Goal: Information Seeking & Learning: Learn about a topic

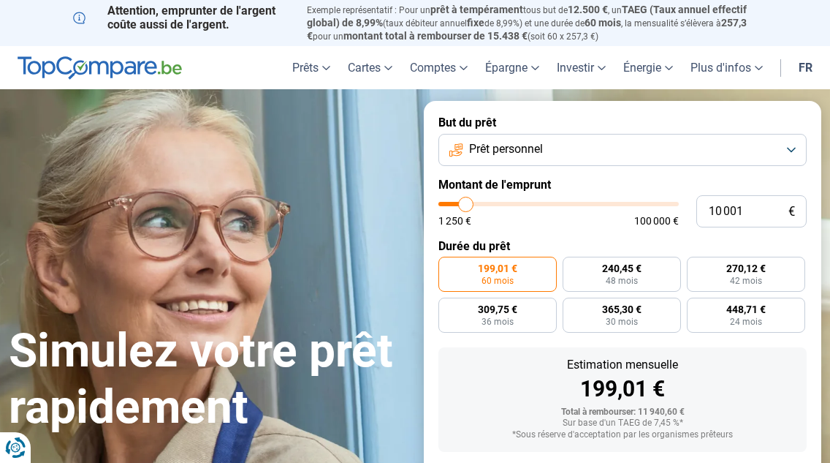
type input "8 750"
type input "8750"
type input "9 250"
type input "9250"
type input "9 500"
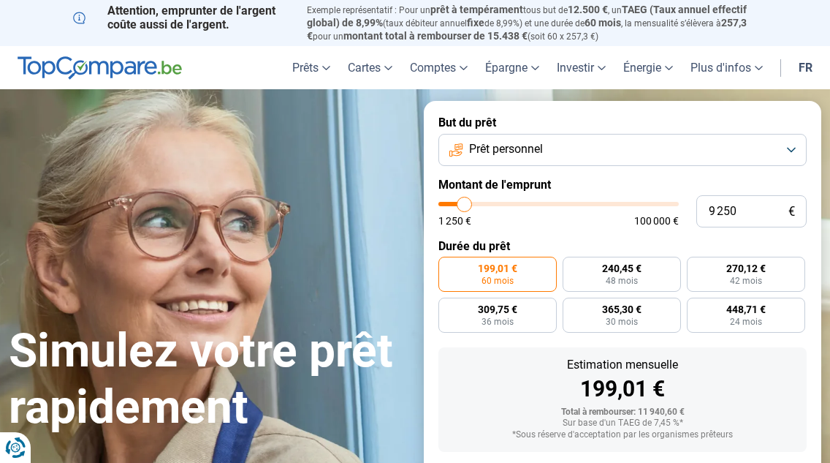
type input "9500"
type input "9 750"
type input "9750"
type input "10 250"
type input "10250"
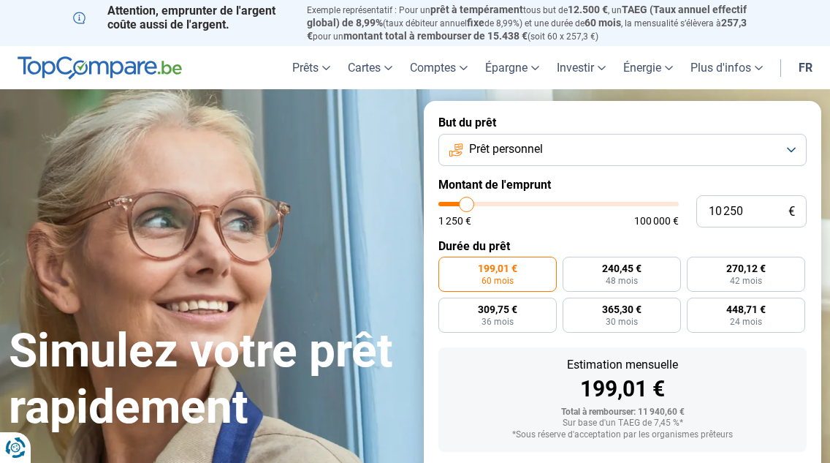
type input "10 500"
type input "10500"
type input "10 750"
type input "10750"
type input "11 500"
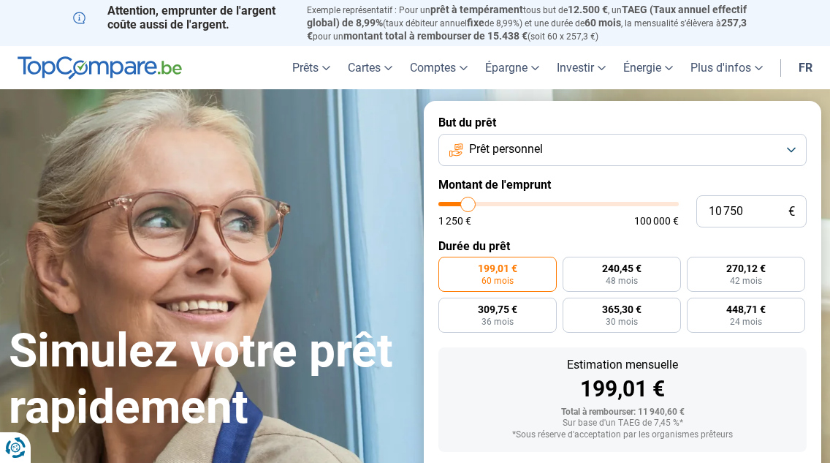
type input "11500"
type input "11 750"
type input "11750"
type input "12 000"
type input "12000"
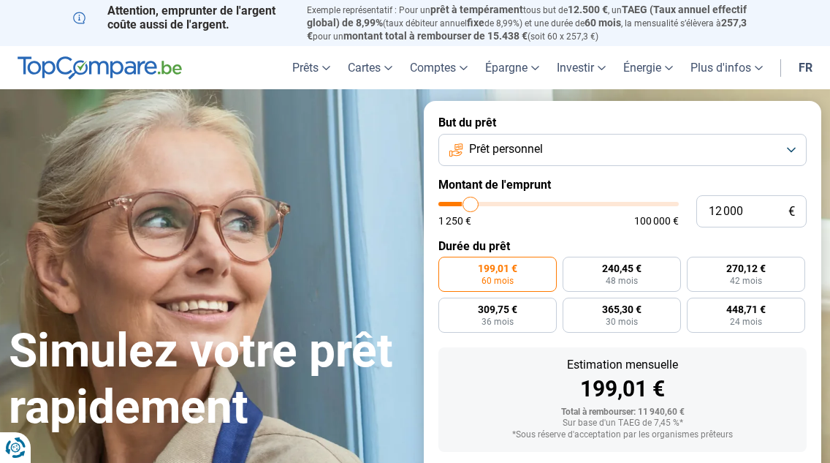
type input "12 750"
type input "12750"
type input "13 000"
type input "13000"
type input "13 500"
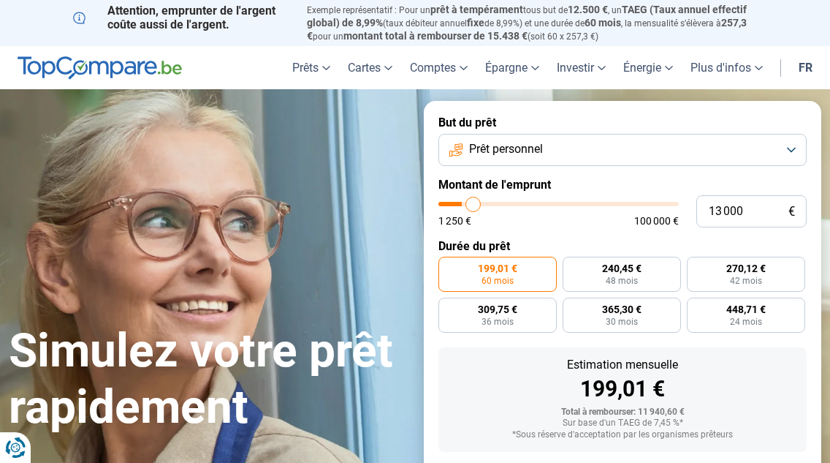
type input "13500"
type input "14 000"
type input "14000"
type input "14 250"
type input "14250"
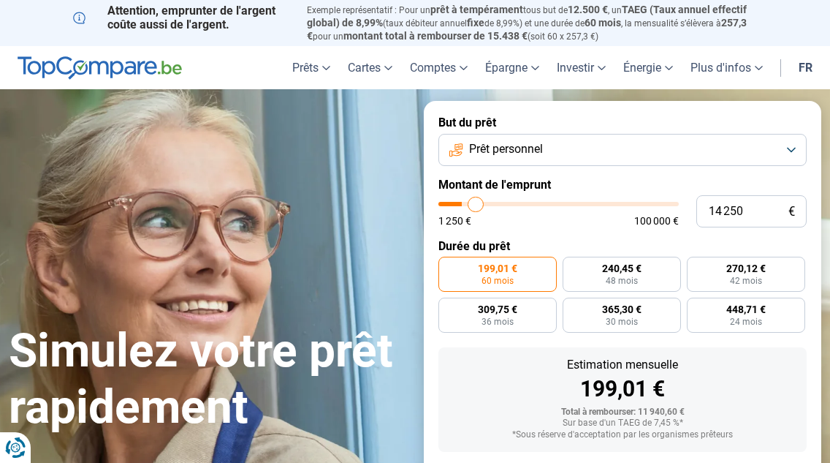
type input "15 000"
type input "15000"
type input "15 250"
type input "15250"
type input "15 750"
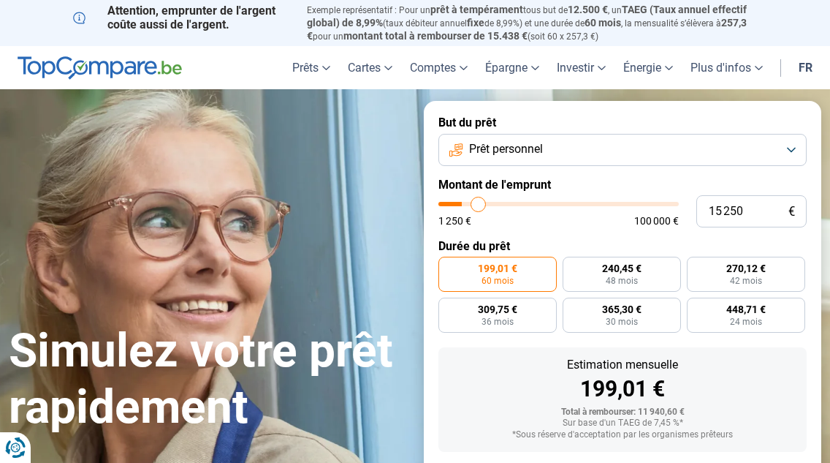
type input "15750"
type input "16 000"
type input "16000"
type input "16 250"
type input "16250"
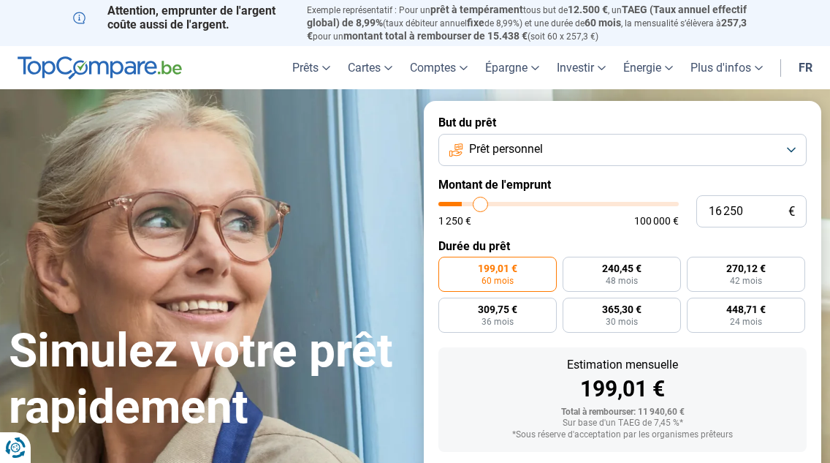
type input "16 500"
type input "16500"
type input "17 000"
type input "17000"
type input "17 250"
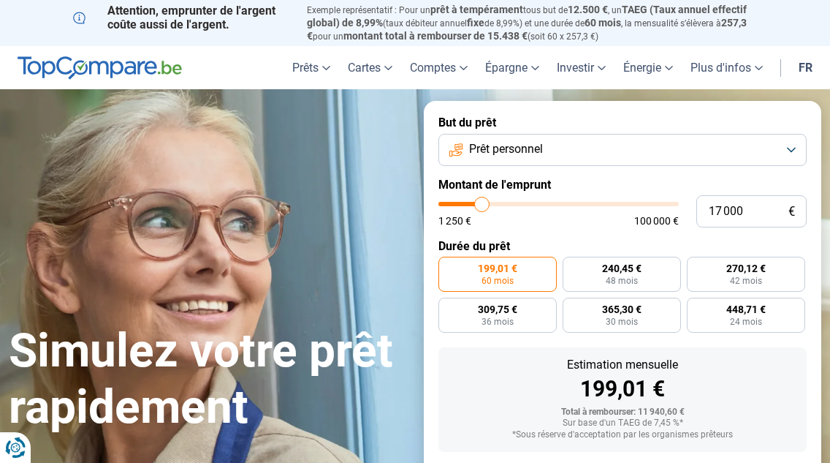
type input "17250"
type input "17 500"
type input "17500"
type input "18 000"
type input "18000"
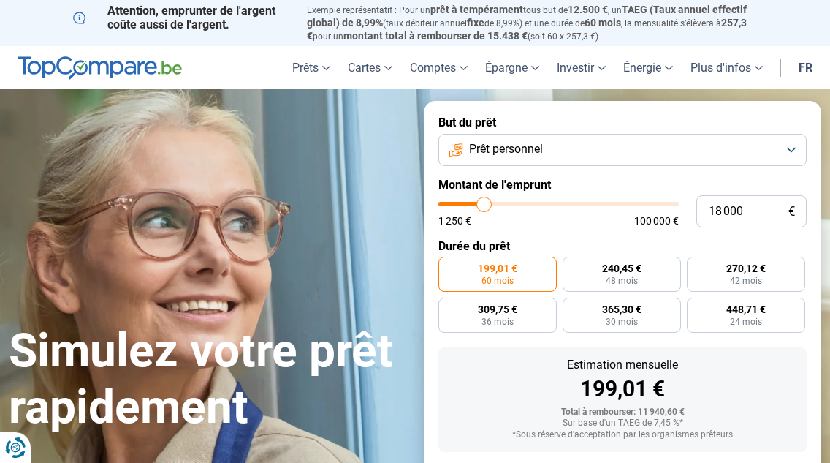
type input "18 250"
type input "18250"
type input "19 750"
type input "19750"
type input "20 500"
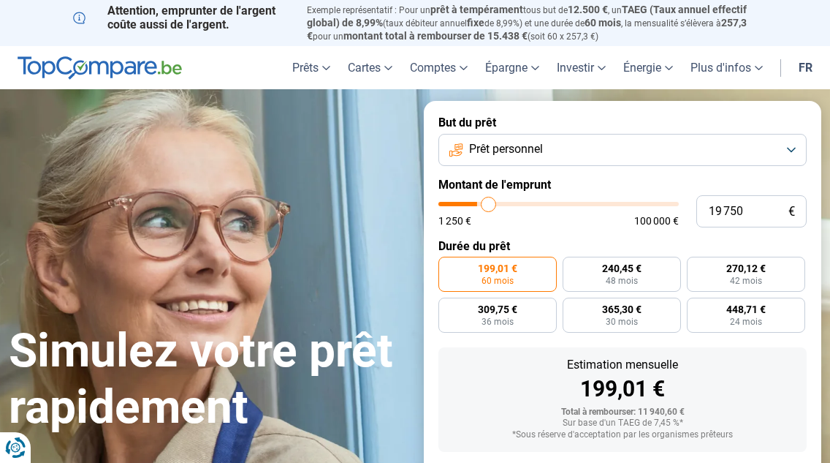
type input "20500"
type input "20 750"
type input "20750"
type input "21 500"
type input "21500"
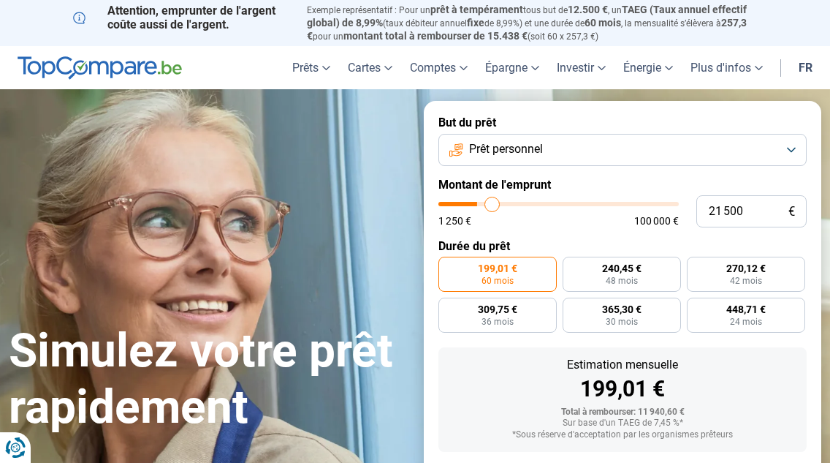
type input "21 750"
type input "21750"
type input "22 500"
type input "22500"
type input "22 750"
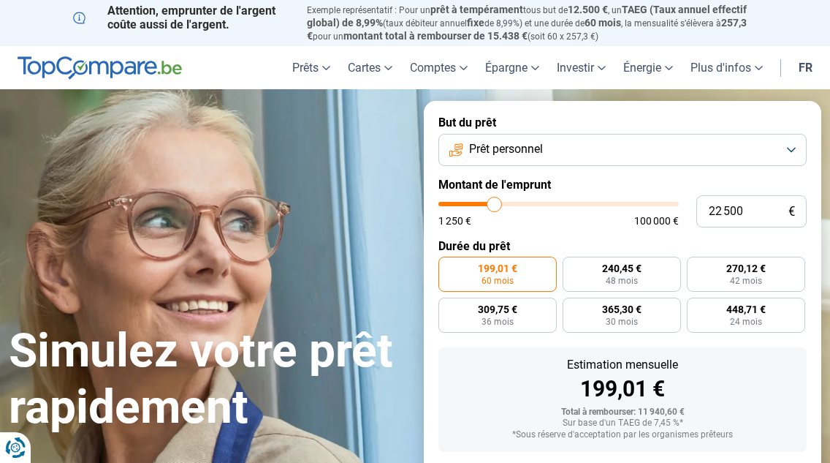
type input "22750"
type input "23 000"
type input "23000"
type input "23 500"
type input "23500"
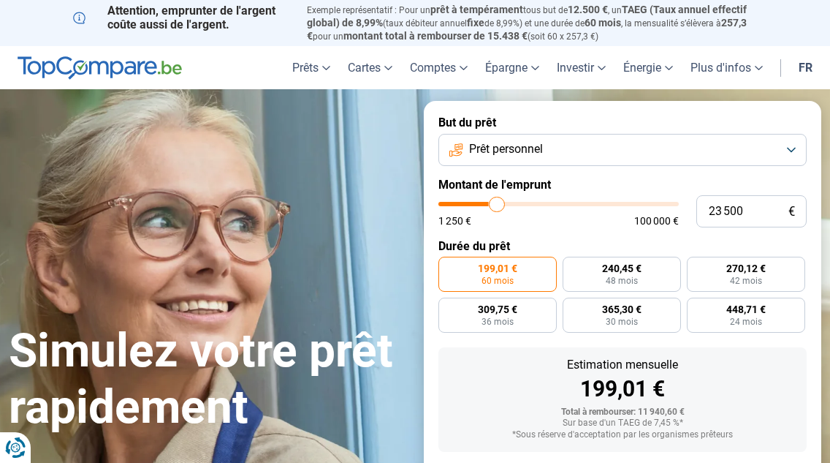
type input "24 000"
type input "24000"
type input "24 250"
type input "24250"
type input "24 750"
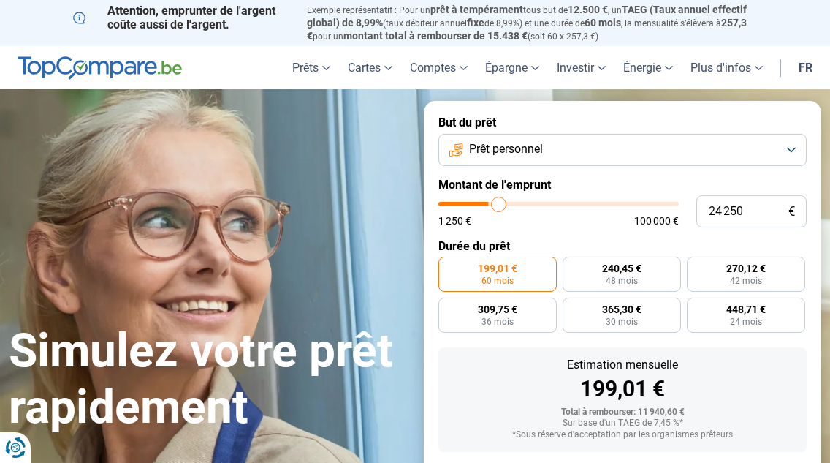
type input "24750"
type input "25 000"
type input "25000"
type input "25 250"
type input "25250"
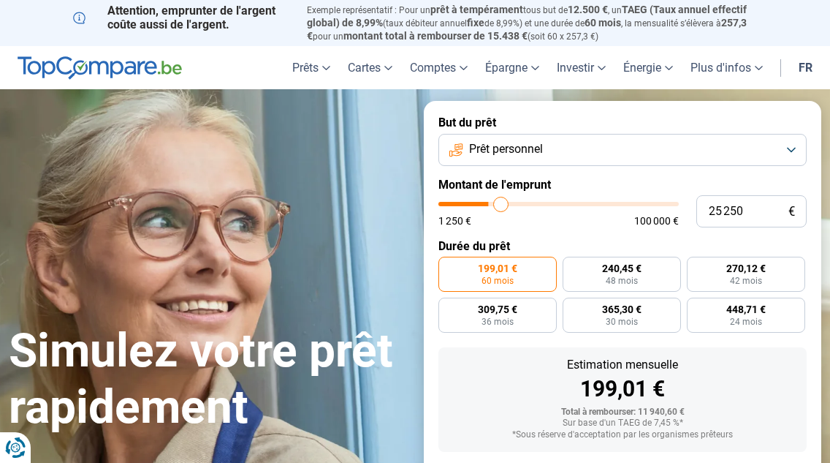
type input "25 750"
type input "25750"
type input "26 000"
type input "26000"
type input "26 250"
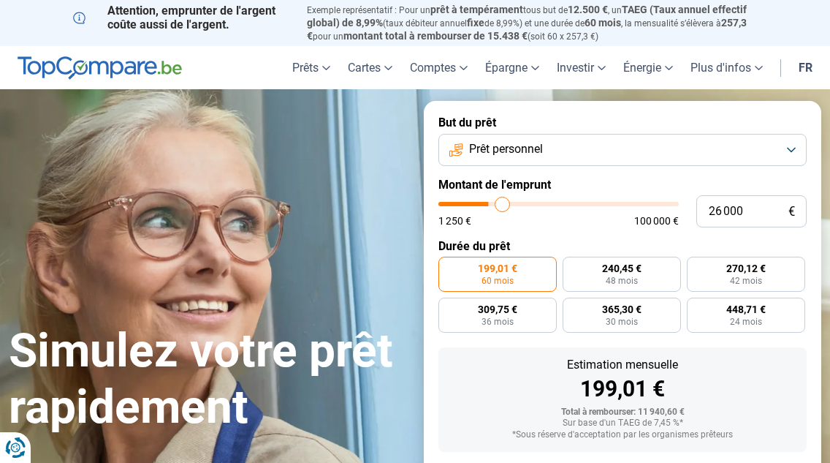
type input "26250"
type input "26 500"
type input "26500"
type input "27 000"
type input "27000"
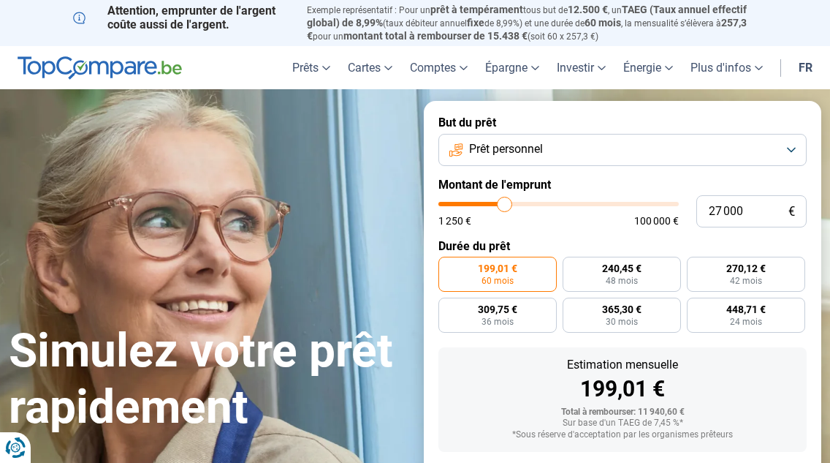
type input "27 250"
type input "27250"
type input "27 500"
type input "27500"
type input "28 000"
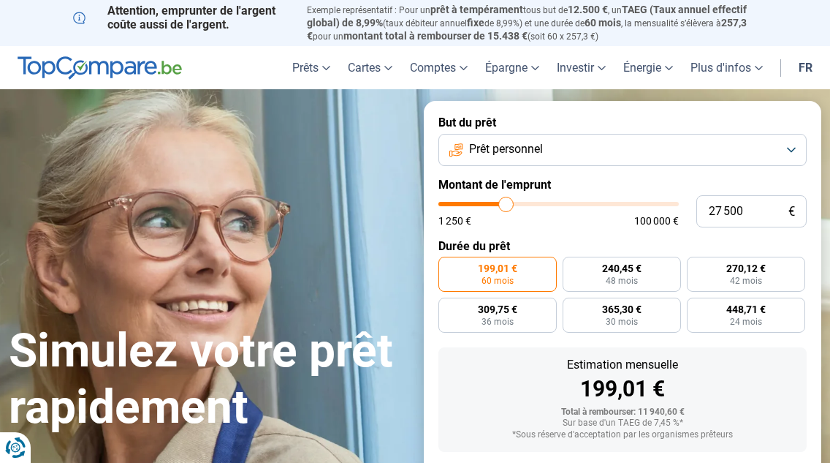
type input "28000"
type input "28 250"
type input "28250"
type input "29 000"
type input "29000"
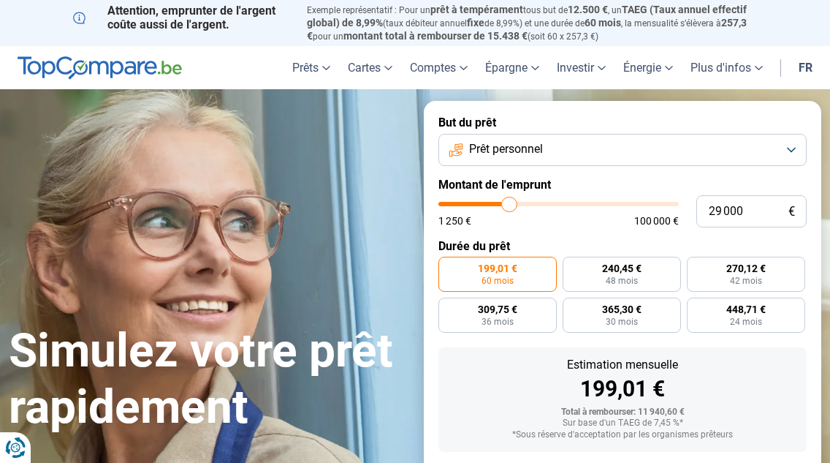
type input "29 250"
type input "29250"
type input "29 500"
type input "29500"
type input "29 750"
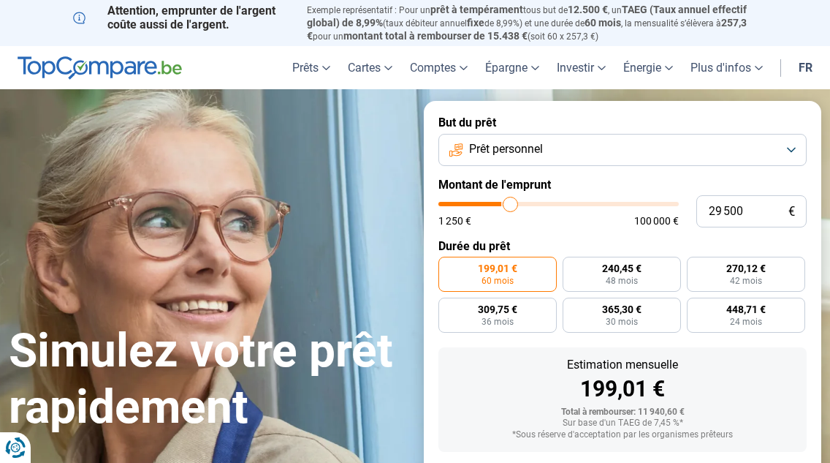
type input "29750"
type input "30 250"
type input "30250"
type input "30 500"
type input "30500"
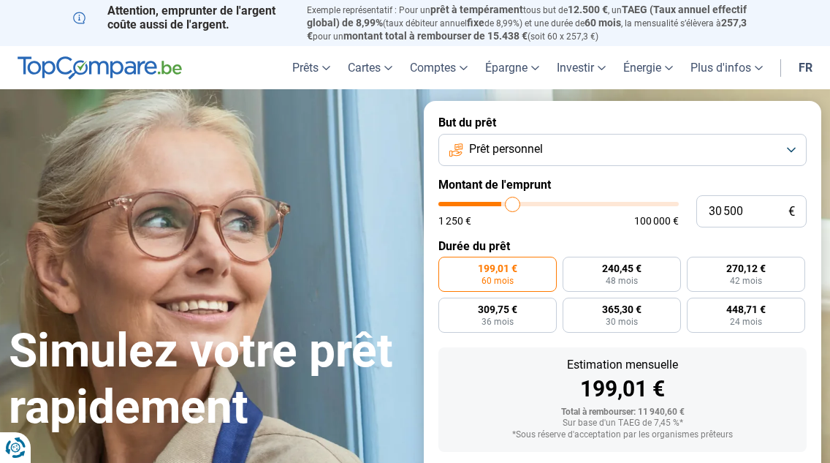
type input "30 750"
type input "30750"
type input "31 250"
type input "31250"
type input "31 500"
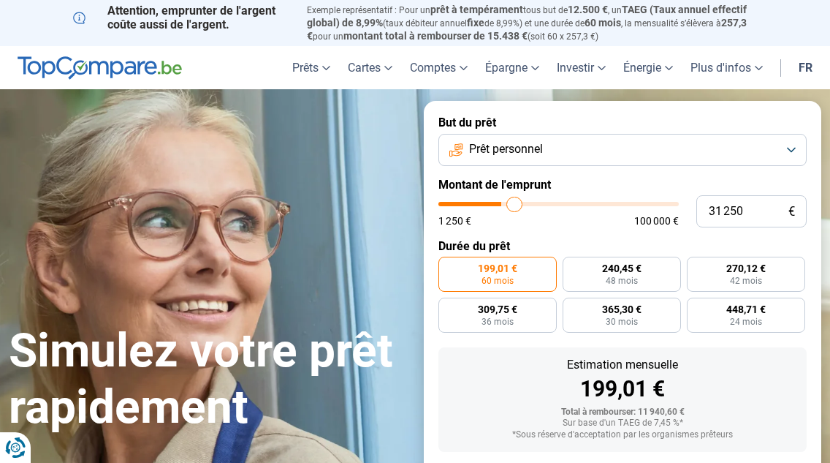
type input "31500"
type input "31 750"
type input "31750"
type input "32 000"
type input "32000"
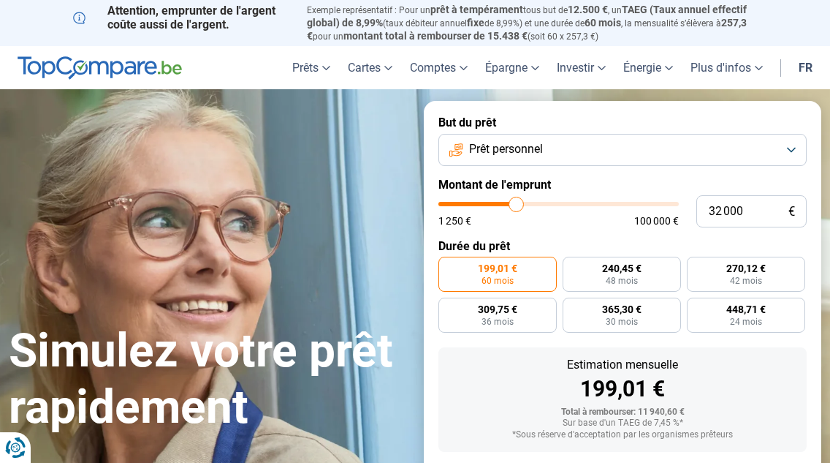
type input "32 500"
type input "32500"
type input "32 750"
type input "32750"
type input "33 000"
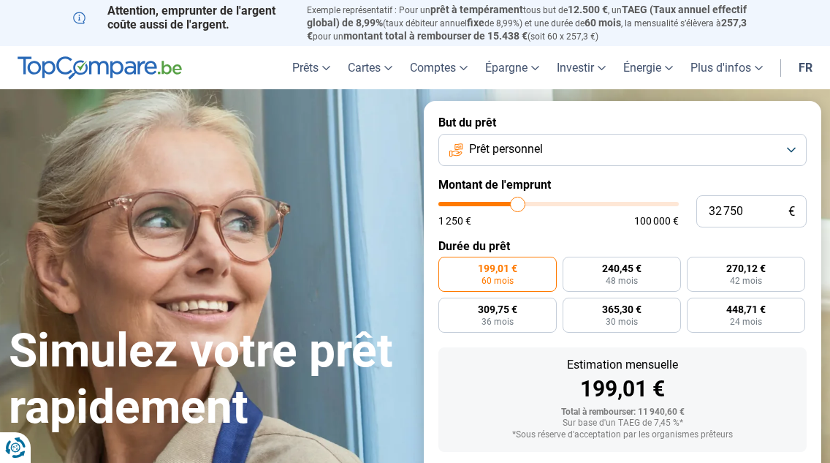
type input "33000"
type input "33 500"
type input "33500"
type input "33 750"
type input "33750"
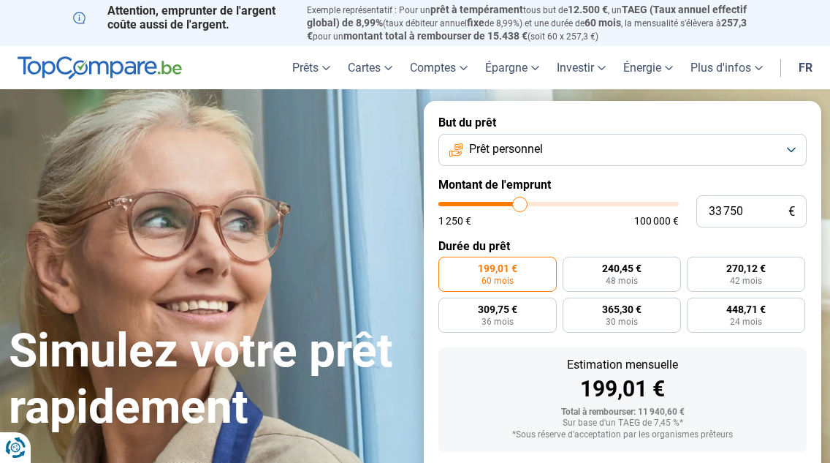
type input "34 000"
type input "34000"
type input "34 250"
type input "34250"
type input "34 750"
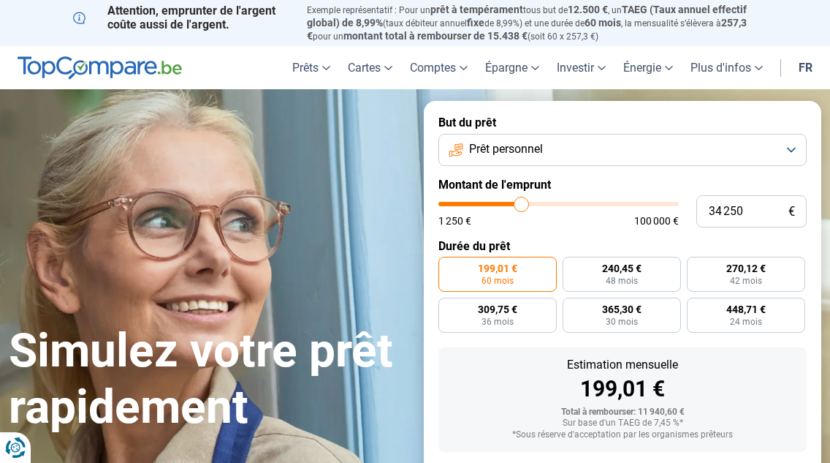
type input "34750"
type input "35 000"
type input "35000"
type input "35 250"
type input "35250"
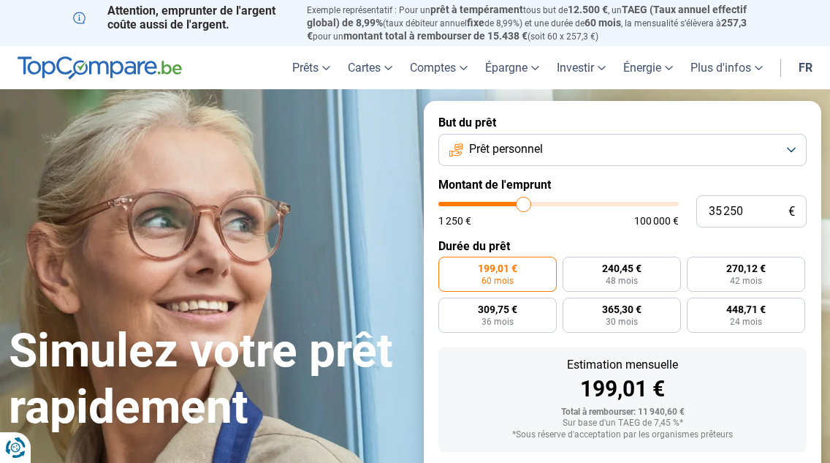
type input "35 750"
type input "35750"
type input "36 000"
type input "36000"
type input "36 250"
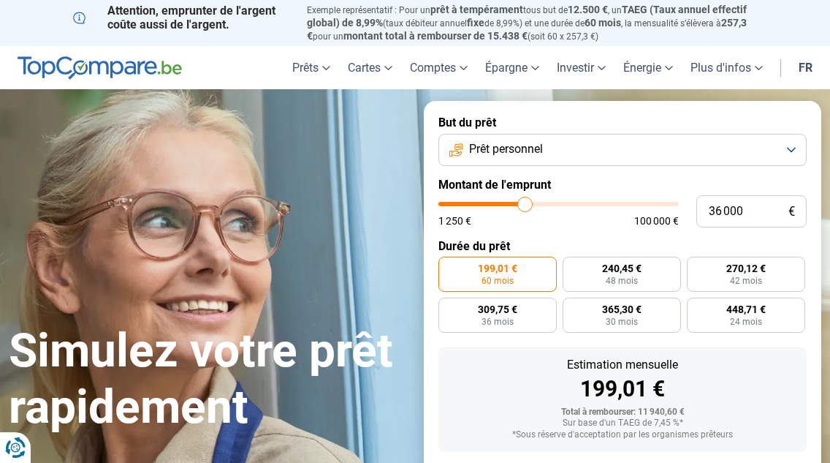
type input "36250"
type input "36 500"
type input "36500"
type input "37 000"
type input "37000"
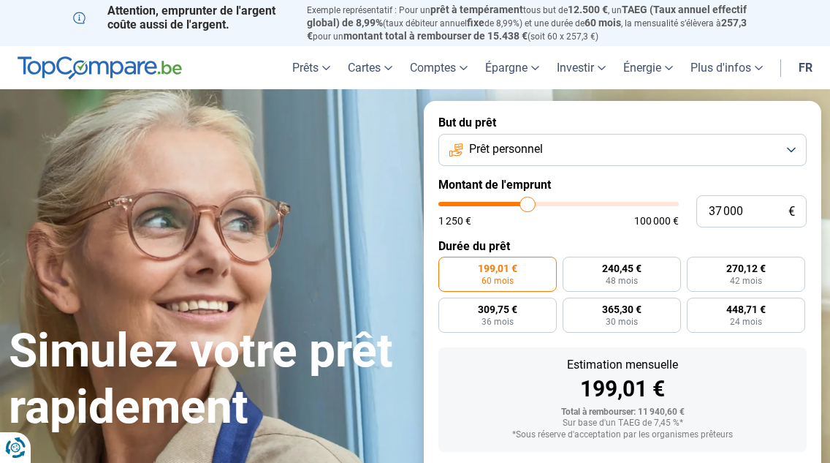
type input "37 250"
type input "37250"
type input "37 500"
type input "37500"
type input "38 000"
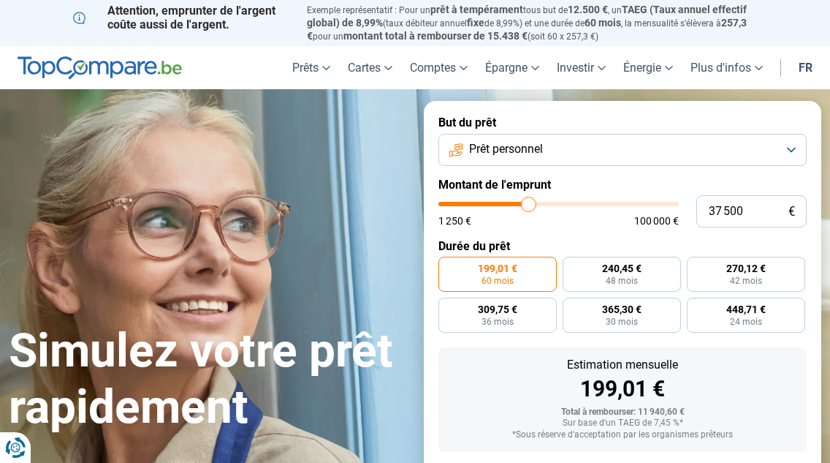
type input "38000"
type input "38 250"
type input "38250"
type input "38 500"
type input "38500"
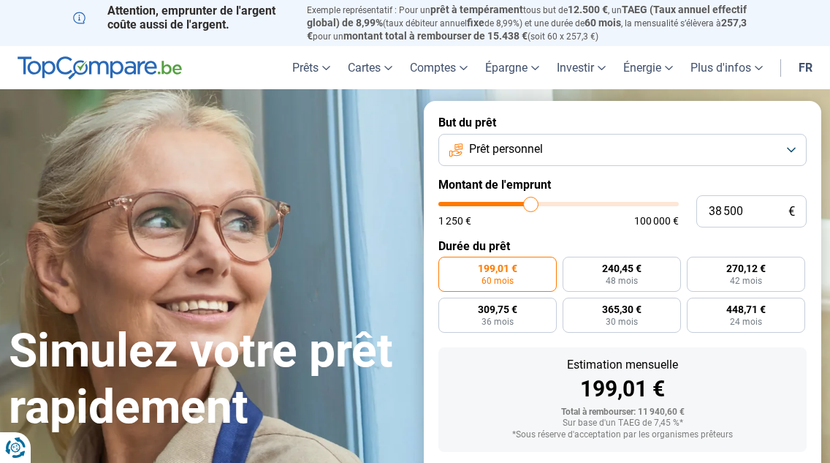
type input "39 000"
type input "39000"
type input "39 250"
type input "39250"
type input "39 500"
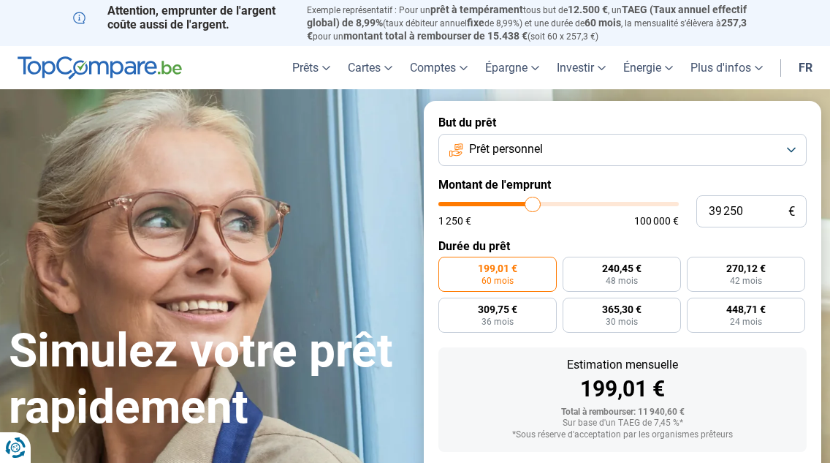
type input "39500"
type input "39 750"
type input "39750"
type input "40 250"
type input "40250"
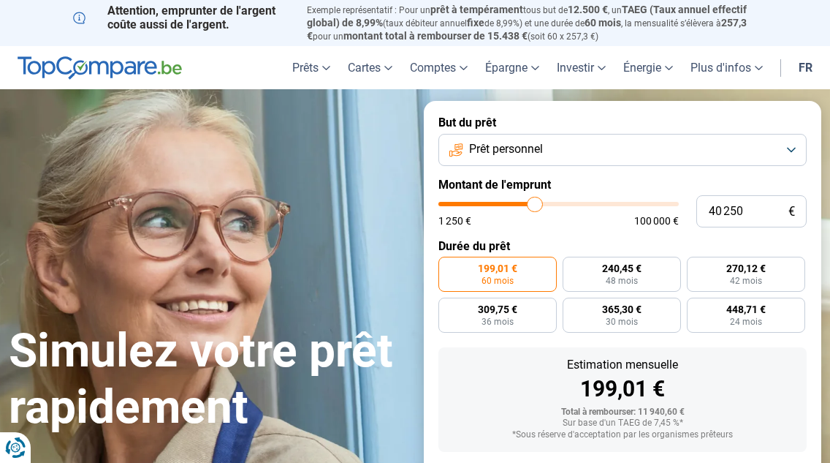
type input "40 500"
type input "40500"
type input "40 750"
type input "40750"
type input "41 250"
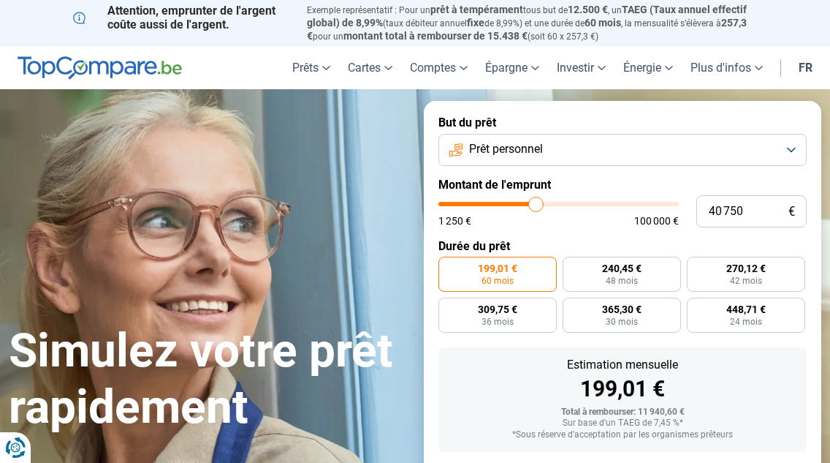
type input "41250"
type input "41 500"
type input "41500"
type input "41 750"
type input "41750"
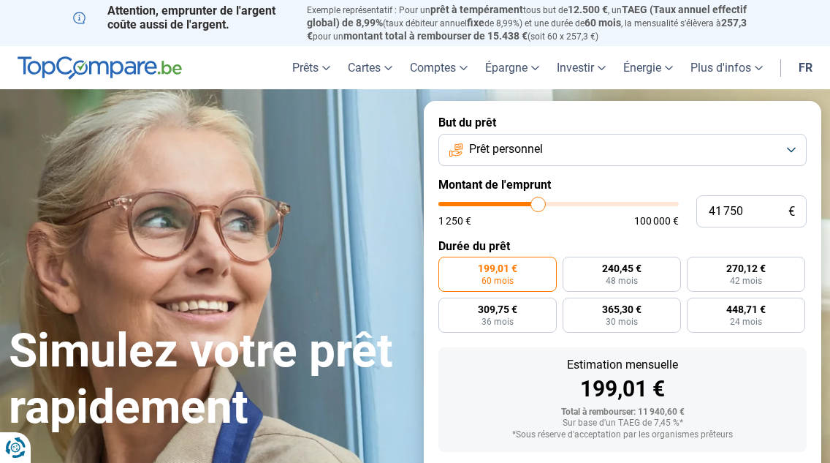
type input "42 000"
type input "42000"
type input "42 500"
type input "42500"
type input "42 750"
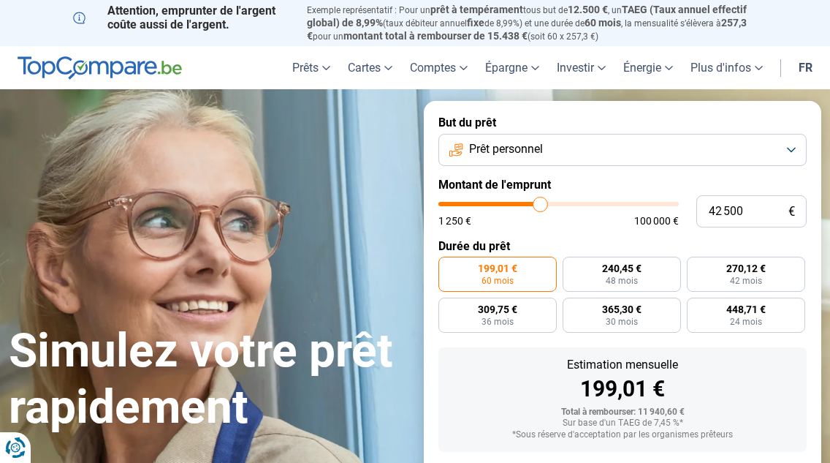
type input "42750"
type input "43 000"
type input "43000"
type input "43 500"
type input "43500"
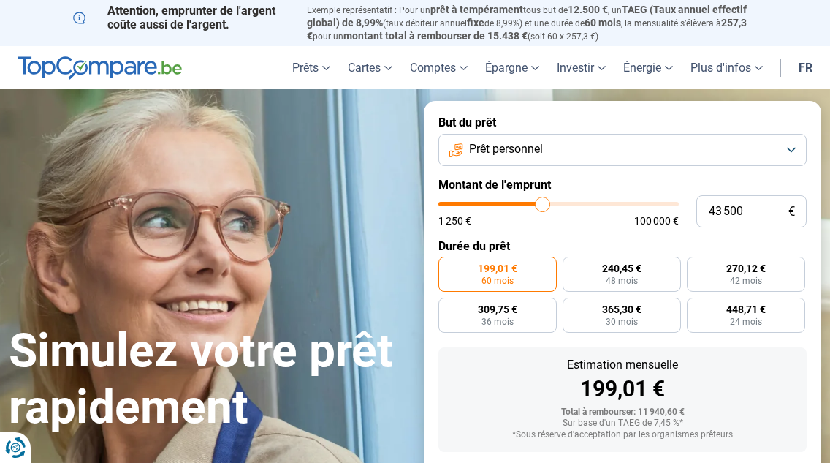
type input "43 750"
type input "43750"
type input "44 000"
type input "44000"
type input "44 250"
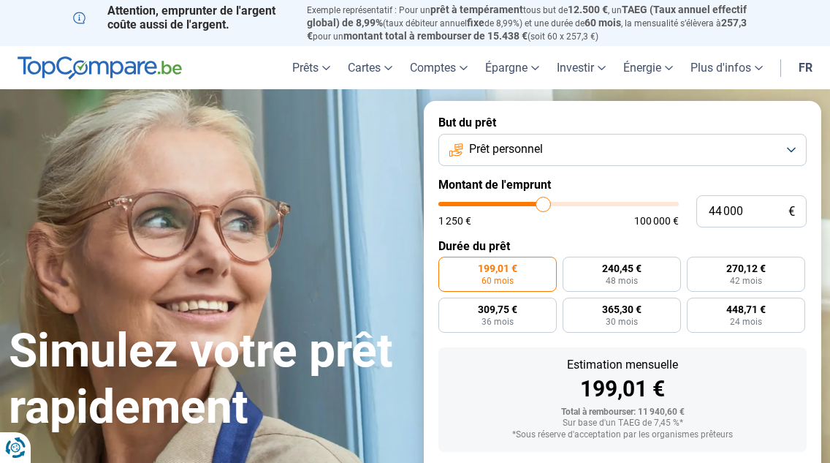
type input "44250"
type input "44 750"
type input "44750"
type input "45 000"
type input "45000"
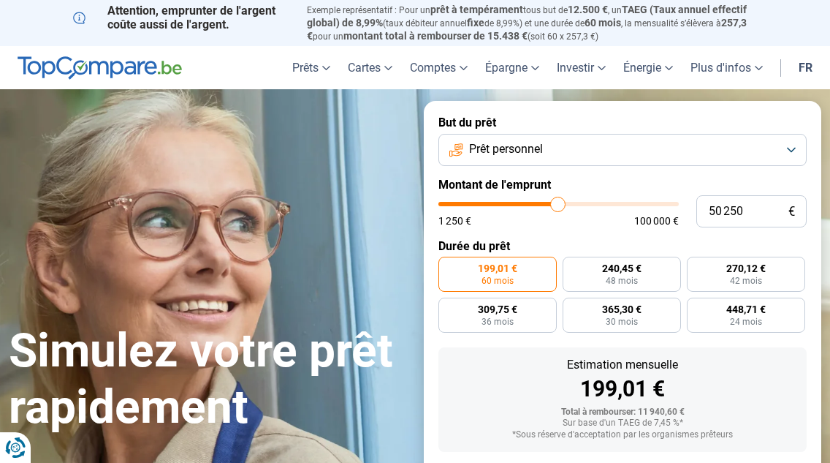
drag, startPoint x: 464, startPoint y: 202, endPoint x: 558, endPoint y: 205, distance: 93.6
click at [558, 205] on input "range" at bounding box center [559, 204] width 240 height 4
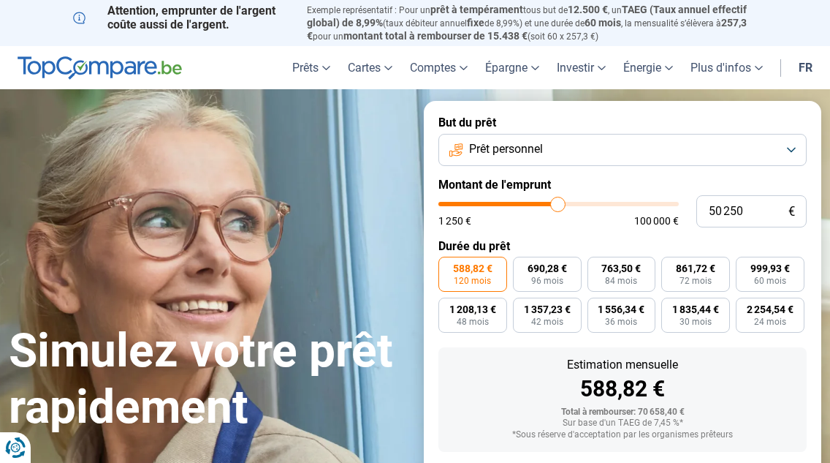
scroll to position [4, 0]
